Goal: Task Accomplishment & Management: Manage account settings

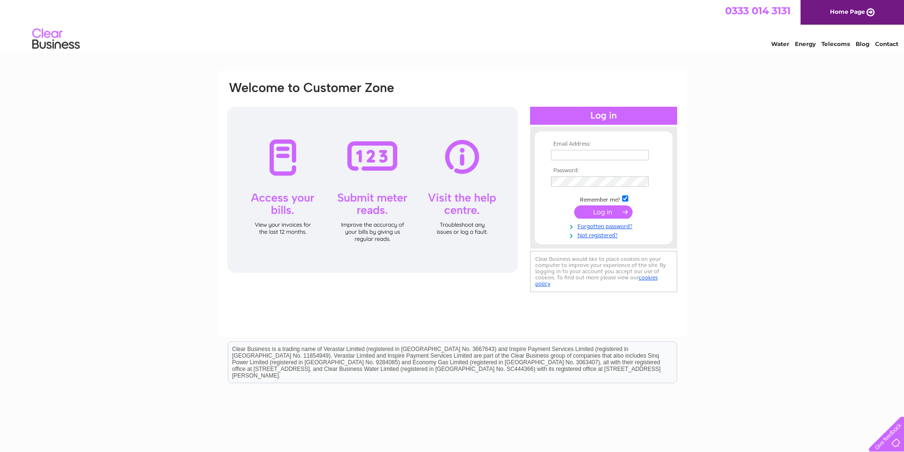
type input "benovens@hotmail.com"
click at [595, 212] on input "submit" at bounding box center [603, 212] width 58 height 13
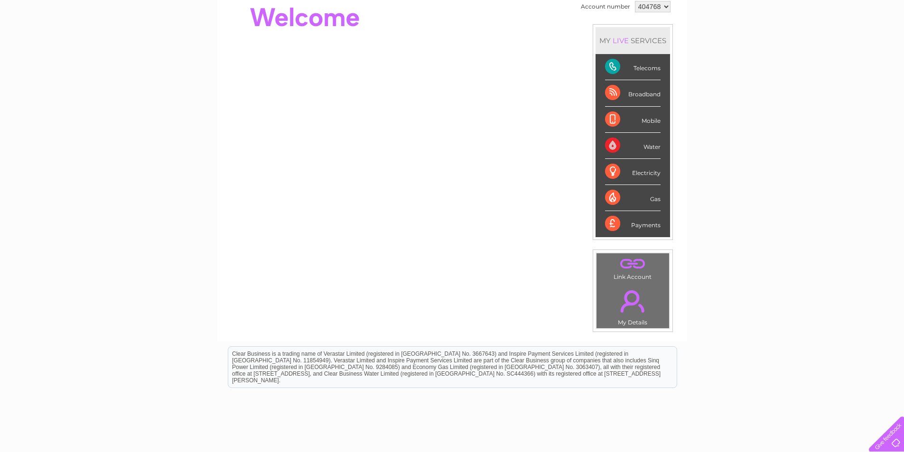
scroll to position [17, 0]
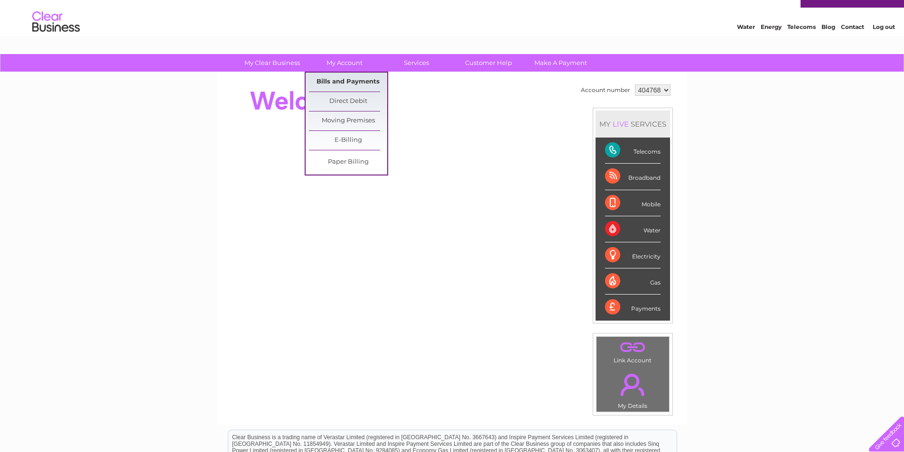
click at [335, 82] on link "Bills and Payments" at bounding box center [348, 82] width 78 height 19
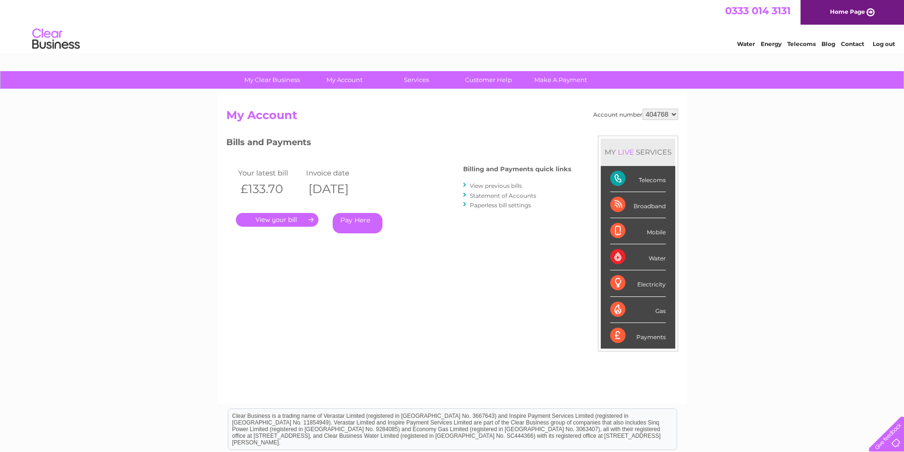
click at [282, 224] on link "." at bounding box center [277, 220] width 83 height 14
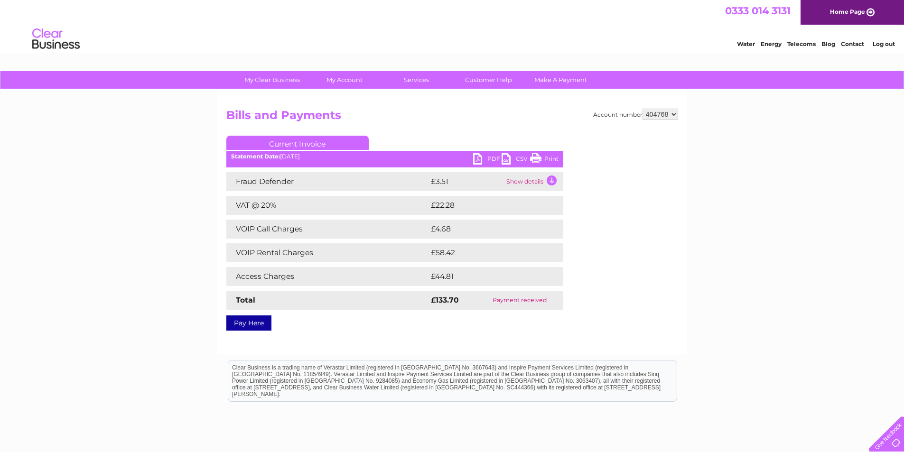
click at [479, 156] on link "PDF" at bounding box center [487, 160] width 28 height 14
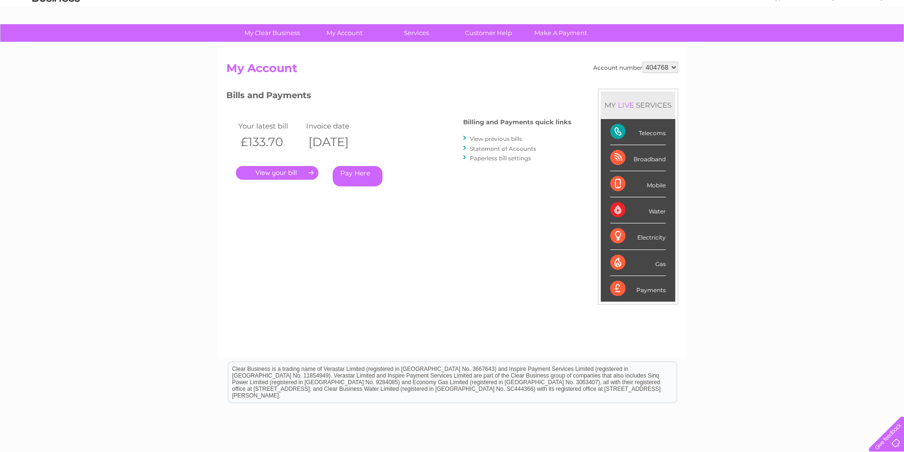
scroll to position [47, 0]
click at [512, 139] on link "View previous bills" at bounding box center [496, 138] width 52 height 7
